Goal: Find specific page/section: Find specific page/section

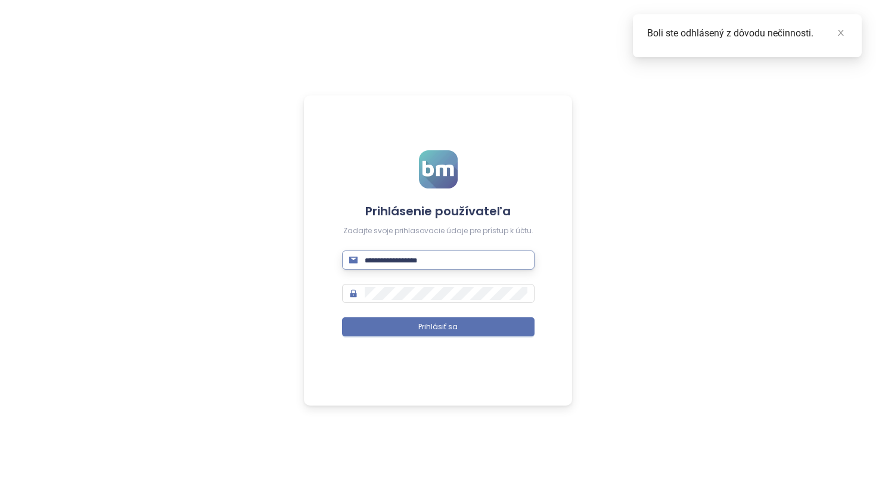
type input "**********"
click at [438, 327] on button "Prihlásiť sa" at bounding box center [438, 326] width 192 height 19
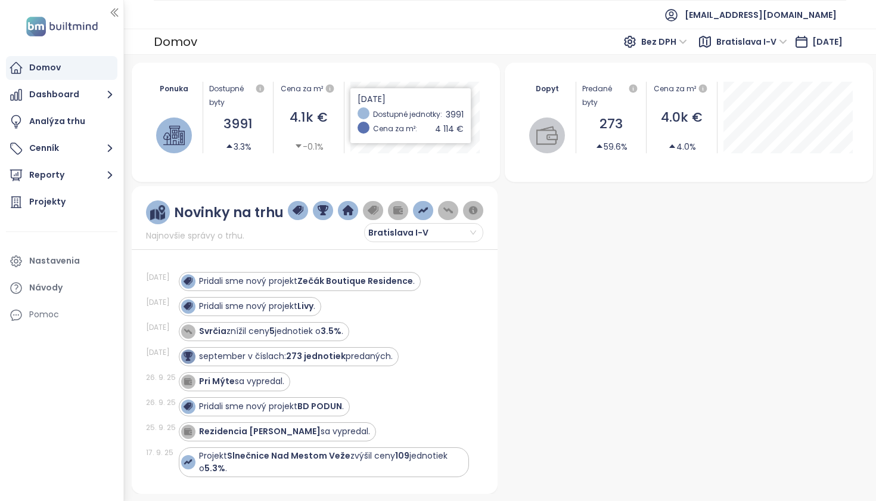
scroll to position [-1, 0]
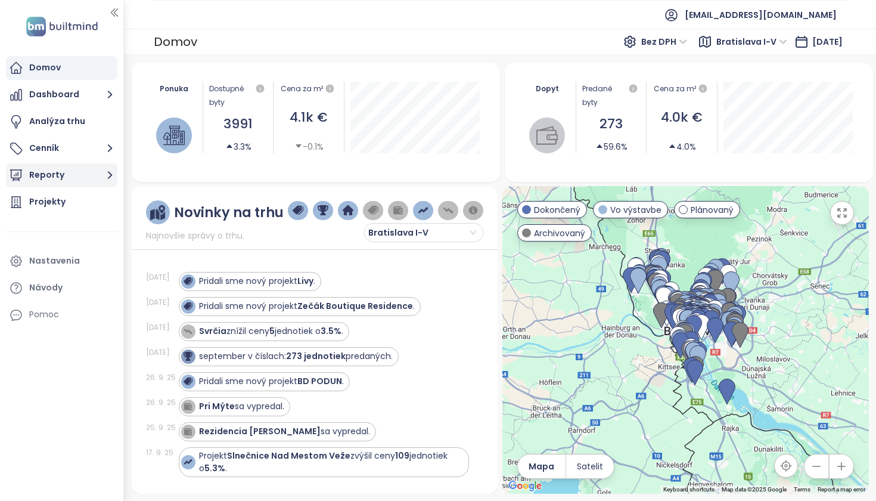
click at [64, 173] on button "Reporty" at bounding box center [61, 175] width 111 height 24
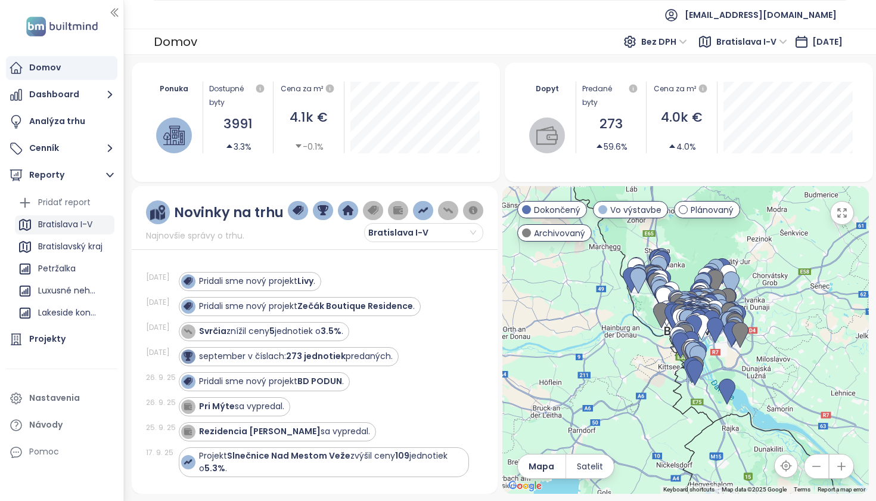
click at [74, 228] on div "Bratislava I-V" at bounding box center [65, 224] width 54 height 15
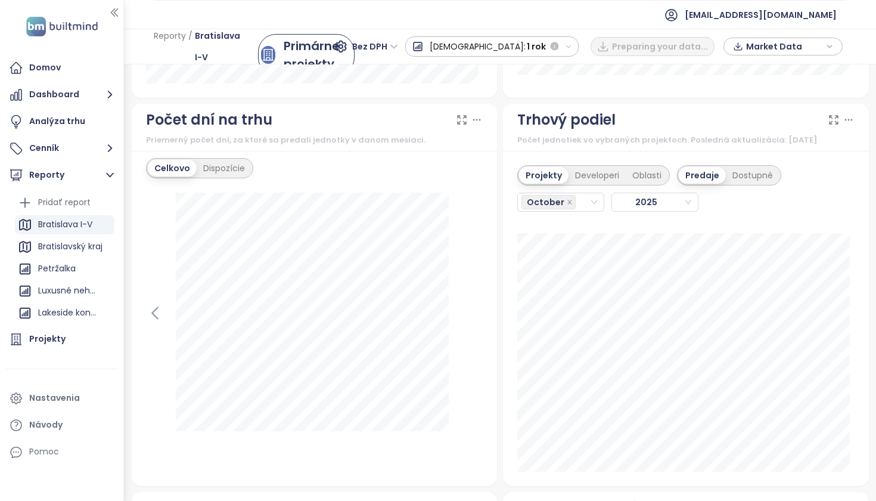
scroll to position [1423, 0]
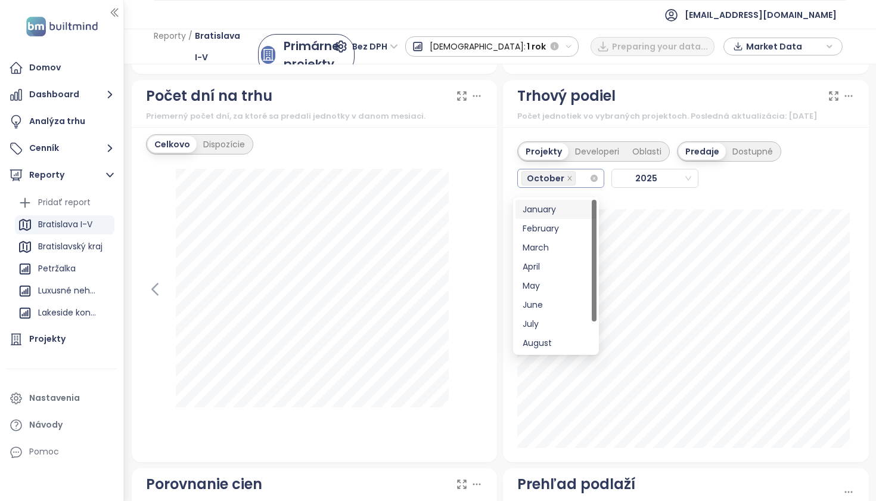
click at [574, 187] on div "October" at bounding box center [555, 178] width 68 height 17
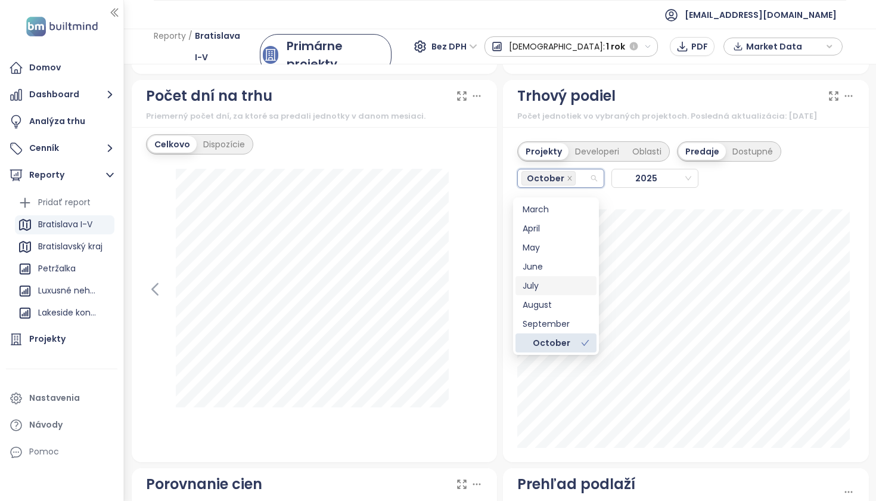
click at [544, 290] on div "July" at bounding box center [556, 285] width 67 height 13
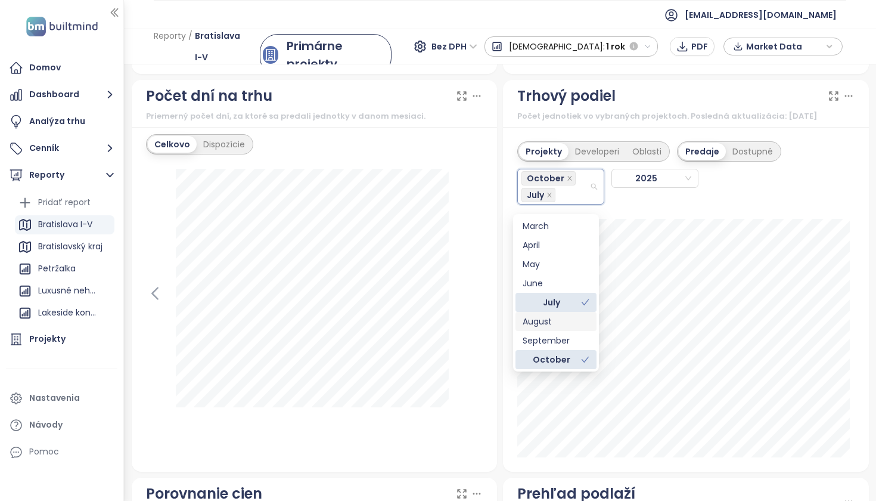
click at [549, 321] on div "August" at bounding box center [556, 321] width 67 height 13
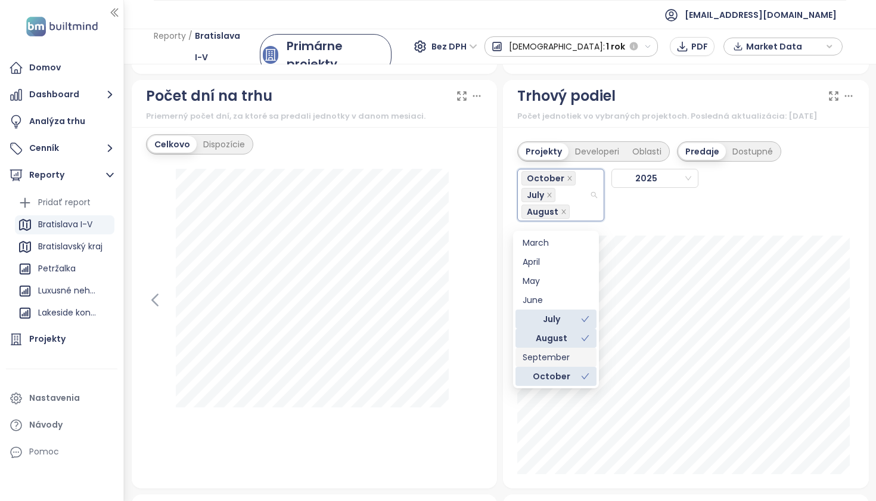
click at [563, 358] on div "September" at bounding box center [556, 356] width 67 height 13
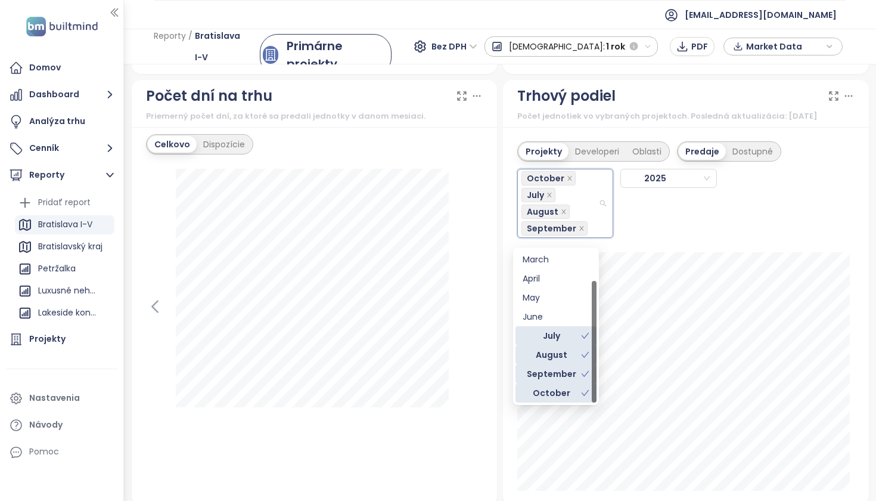
click at [586, 395] on icon "check" at bounding box center [585, 393] width 8 height 8
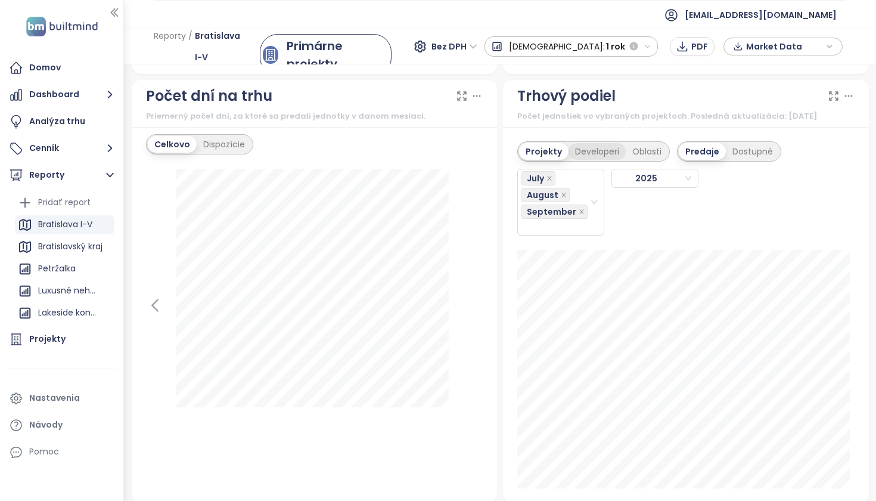
click at [589, 160] on div "Developeri" at bounding box center [596, 151] width 57 height 17
click at [532, 159] on div "Projekty" at bounding box center [542, 151] width 46 height 17
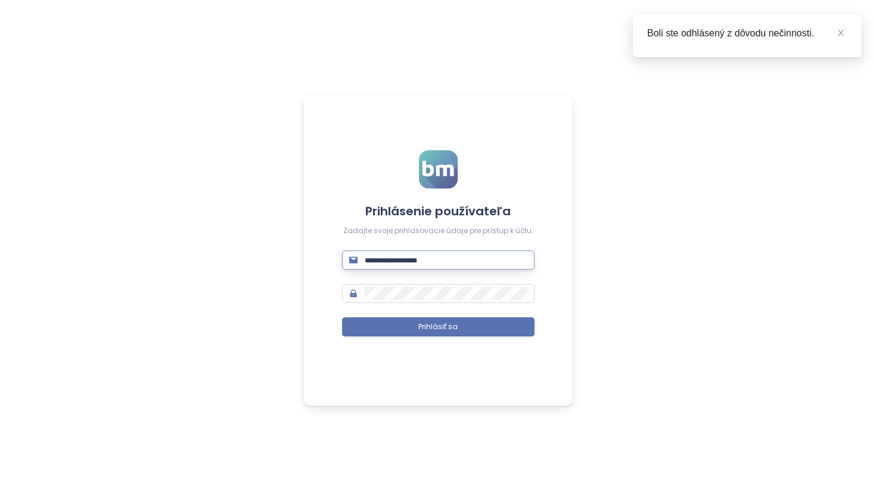
type input "**********"
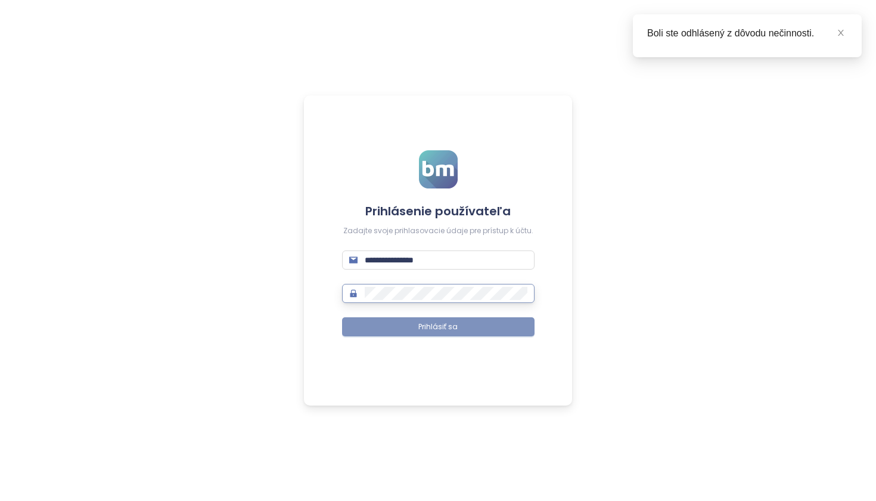
click at [466, 326] on button "Prihlásiť sa" at bounding box center [438, 326] width 192 height 19
